Goal: Task Accomplishment & Management: Manage account settings

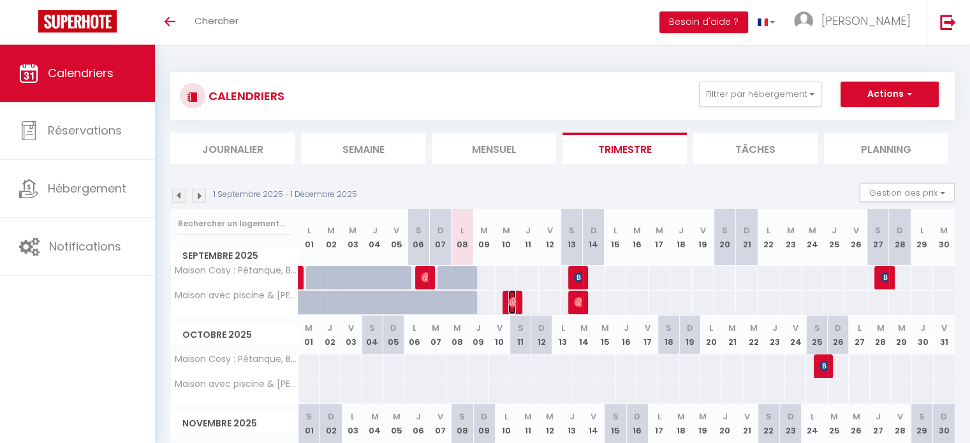
click at [511, 304] on img at bounding box center [513, 302] width 10 height 10
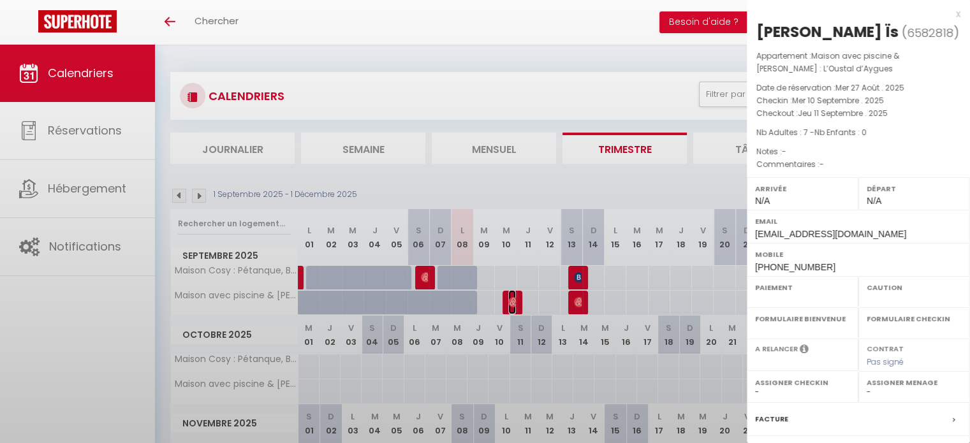
select select "OK"
select select "0"
select select "1"
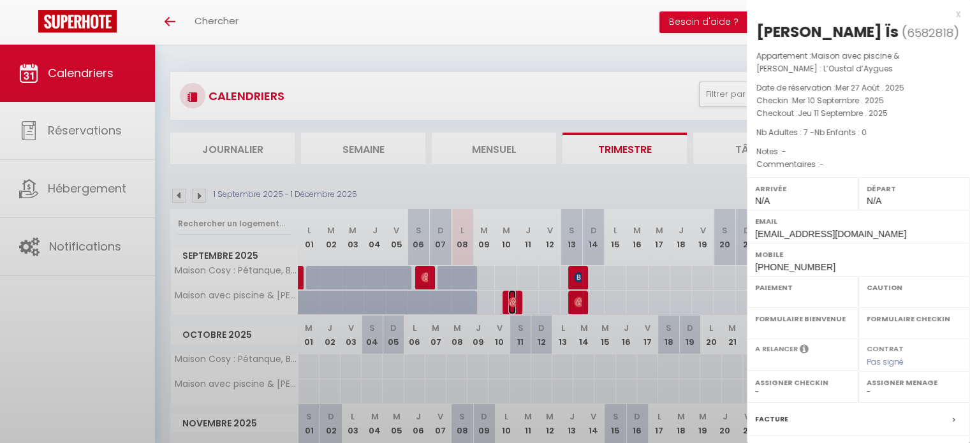
select select
select select "33972"
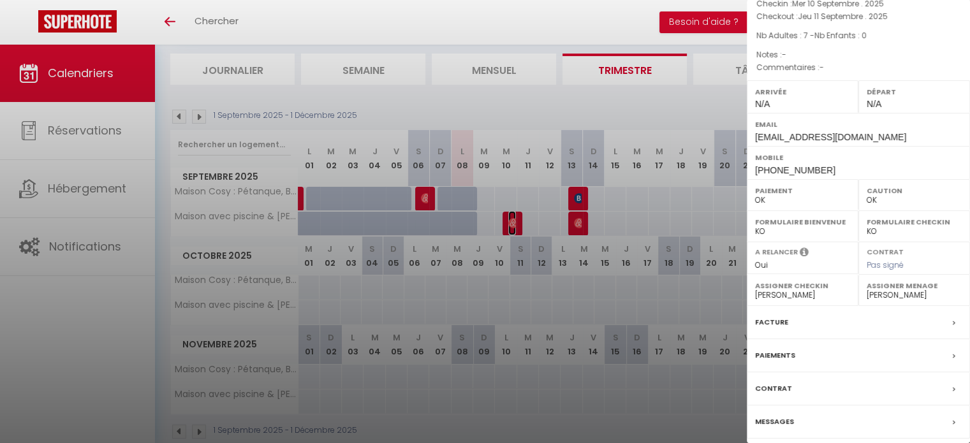
scroll to position [101, 0]
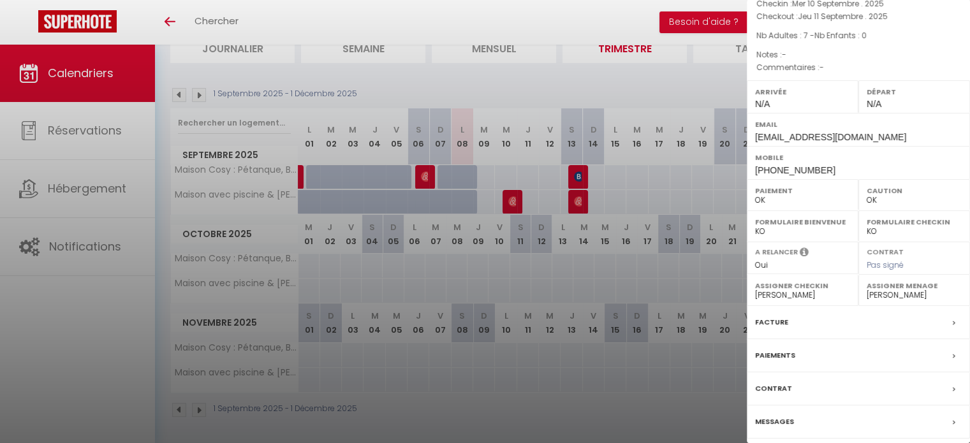
click at [783, 410] on div "Messages" at bounding box center [858, 422] width 223 height 33
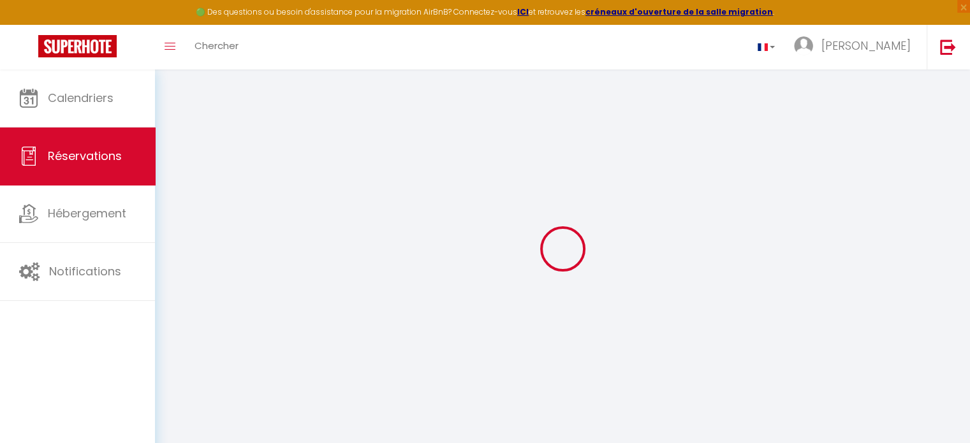
select select
checkbox input "false"
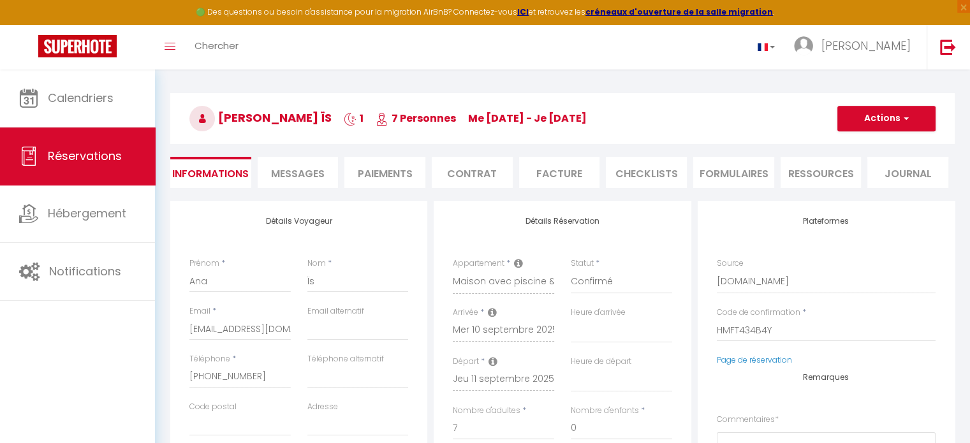
scroll to position [64, 0]
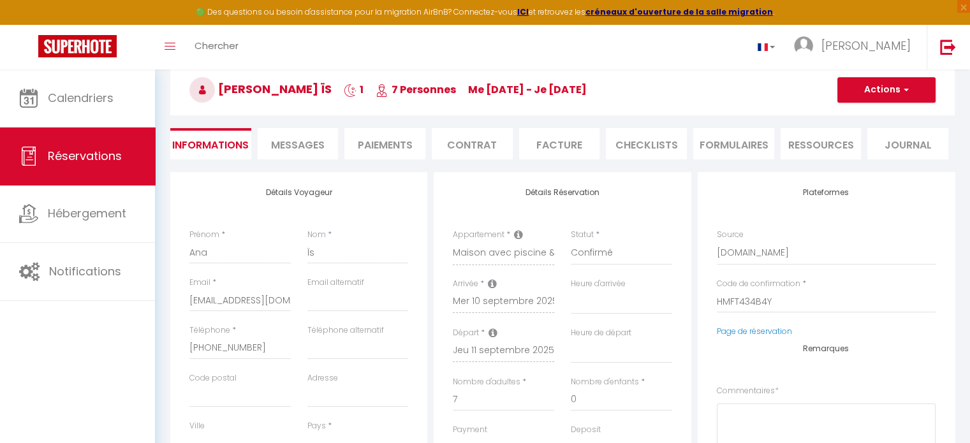
click at [306, 146] on span "Messages" at bounding box center [298, 145] width 54 height 15
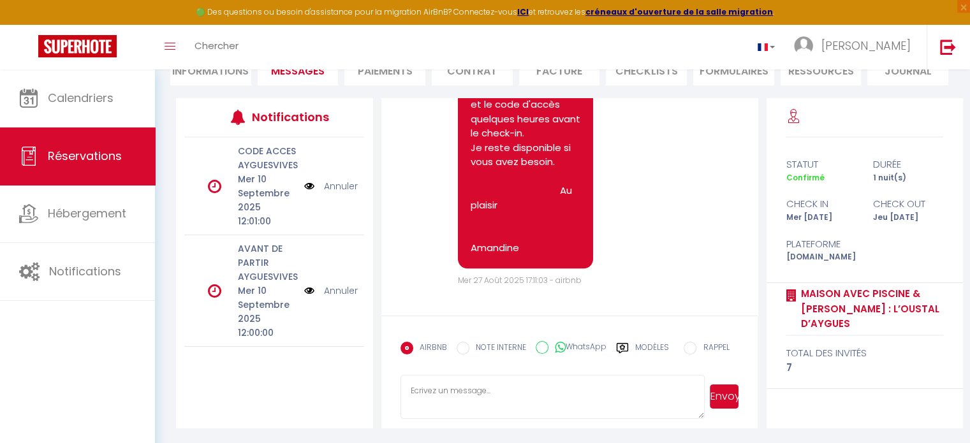
scroll to position [1049, 0]
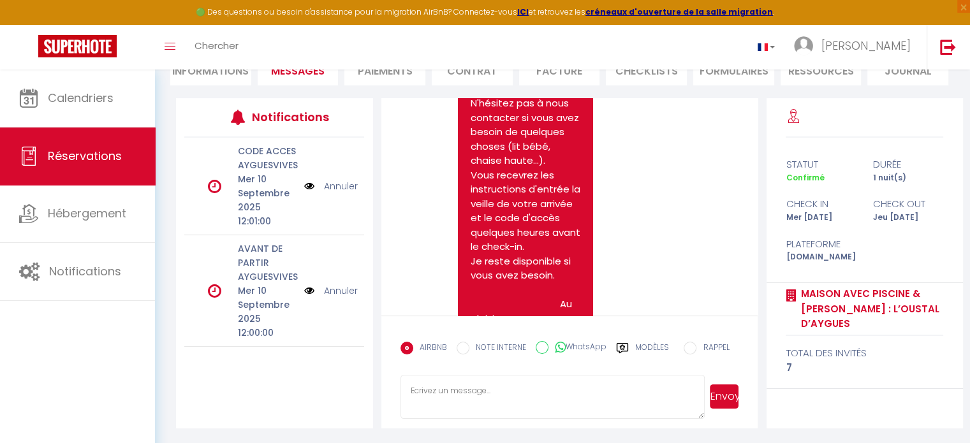
scroll to position [45, 0]
